Goal: Contribute content

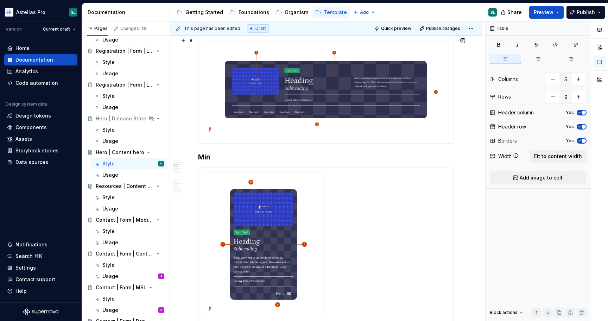
scroll to position [310, 0]
type textarea "*"
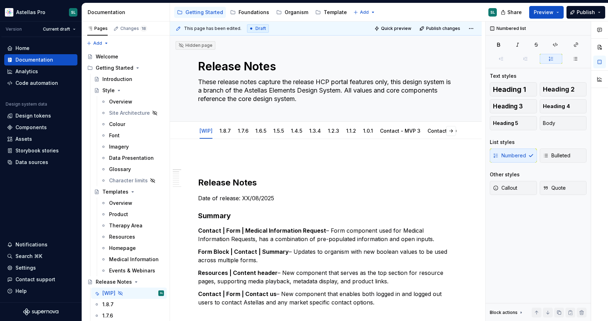
scroll to position [55, 0]
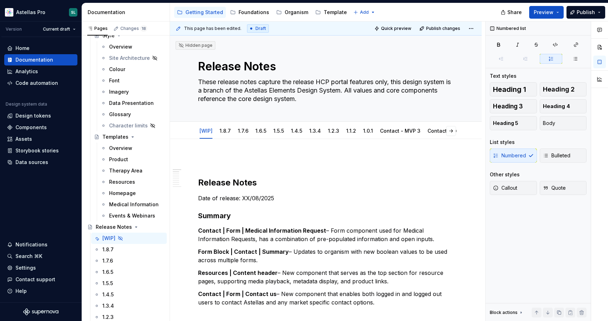
type textarea "*"
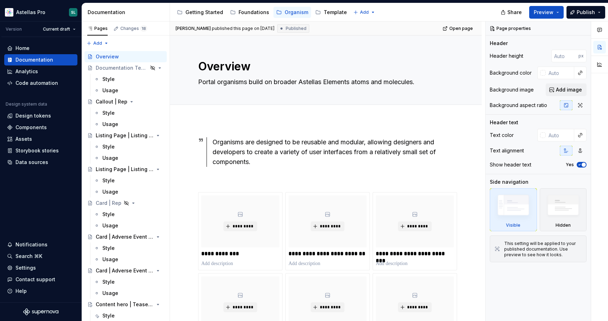
type textarea "*"
